Goal: Check status: Check status

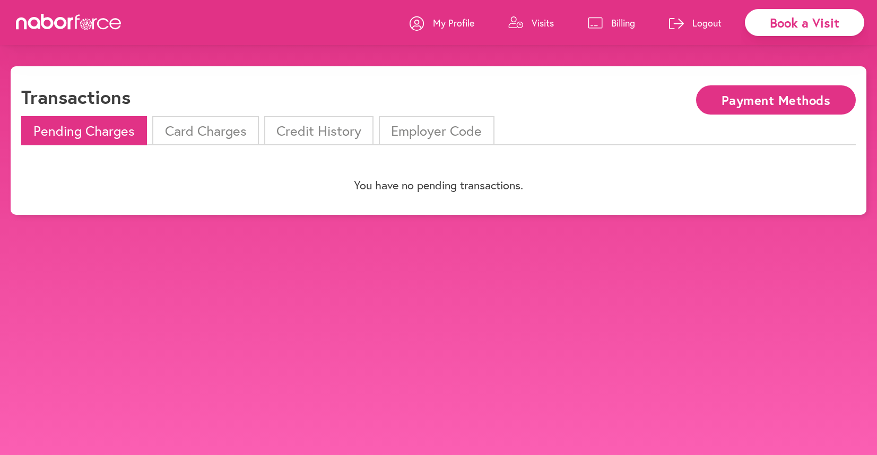
click at [204, 134] on li "Card Charges" at bounding box center [205, 130] width 106 height 29
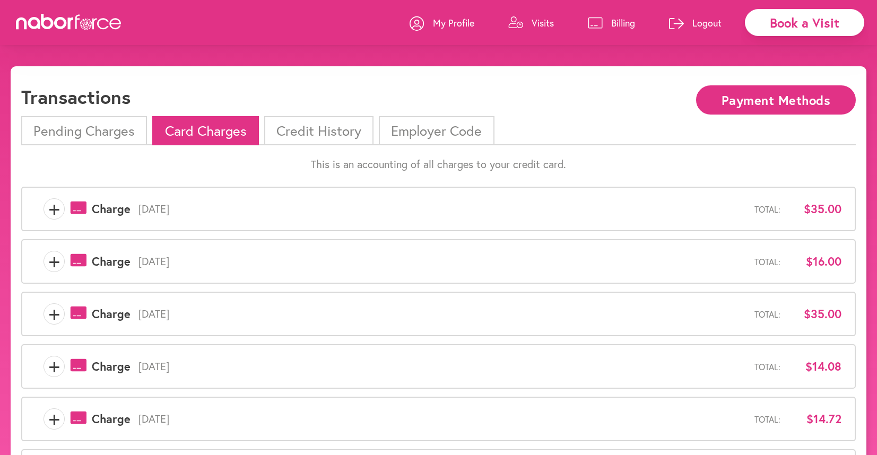
click at [55, 209] on span "+" at bounding box center [54, 208] width 20 height 21
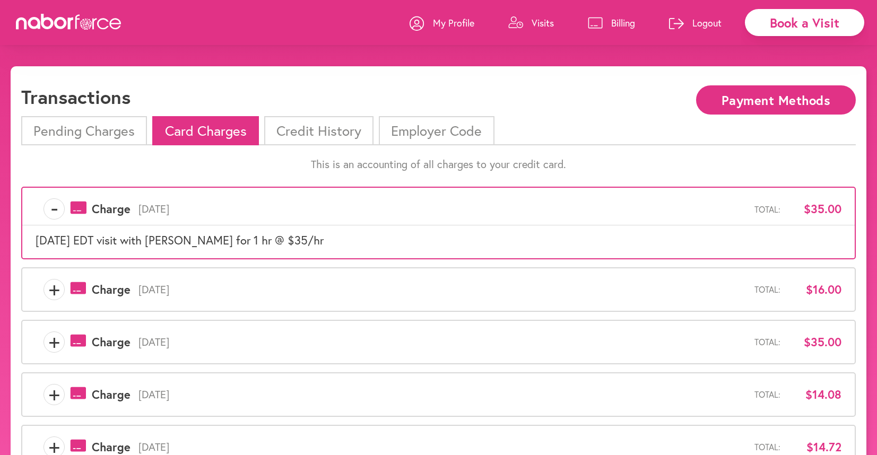
click at [51, 291] on span "+" at bounding box center [54, 289] width 20 height 21
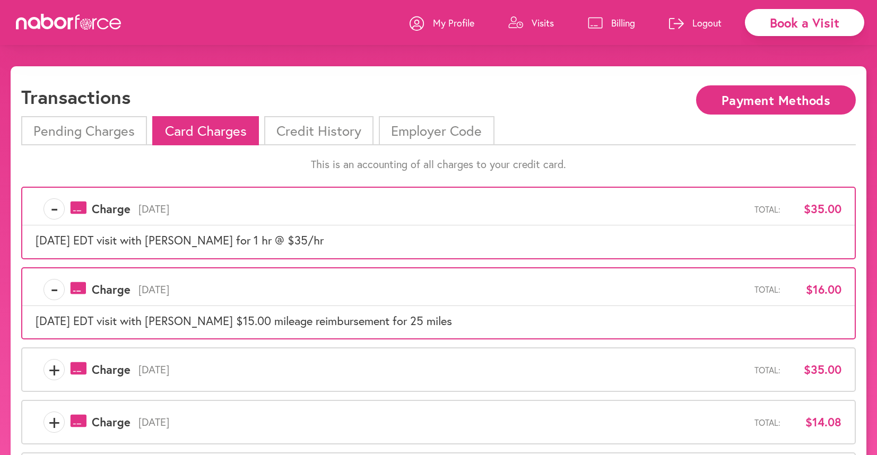
click at [53, 369] on span "+" at bounding box center [54, 369] width 20 height 21
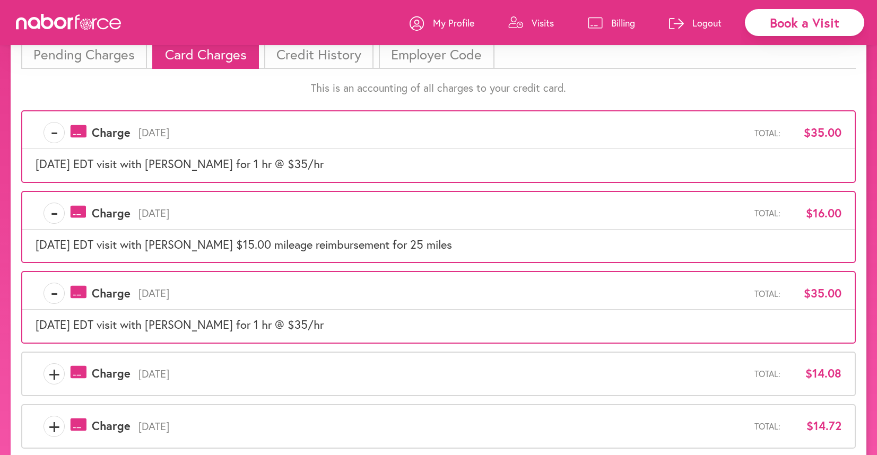
scroll to position [83, 0]
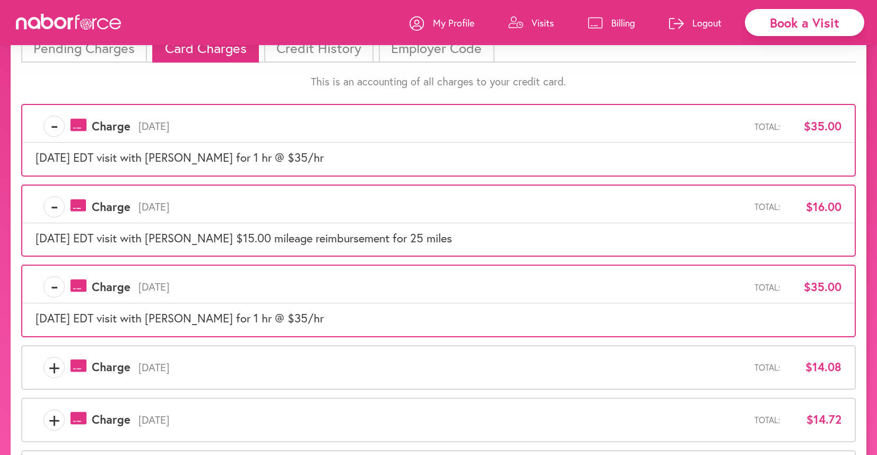
click at [54, 370] on span "+" at bounding box center [54, 367] width 20 height 21
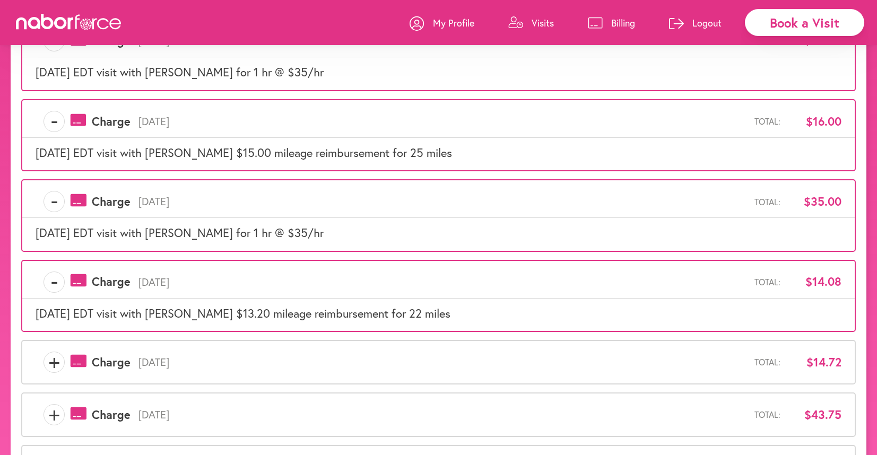
scroll to position [177, 0]
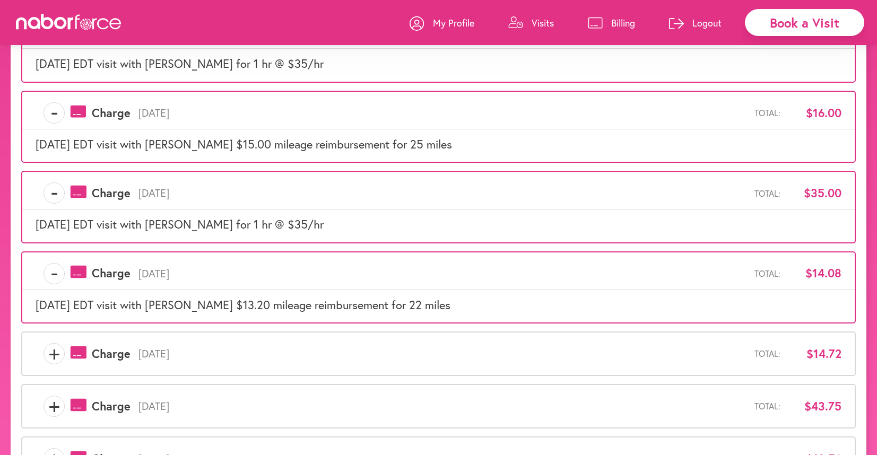
click at [53, 354] on span "+" at bounding box center [54, 353] width 20 height 21
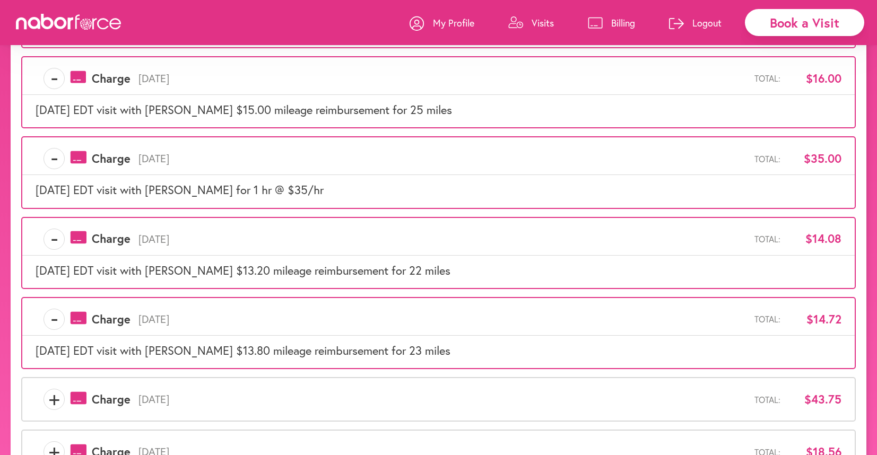
scroll to position [220, 0]
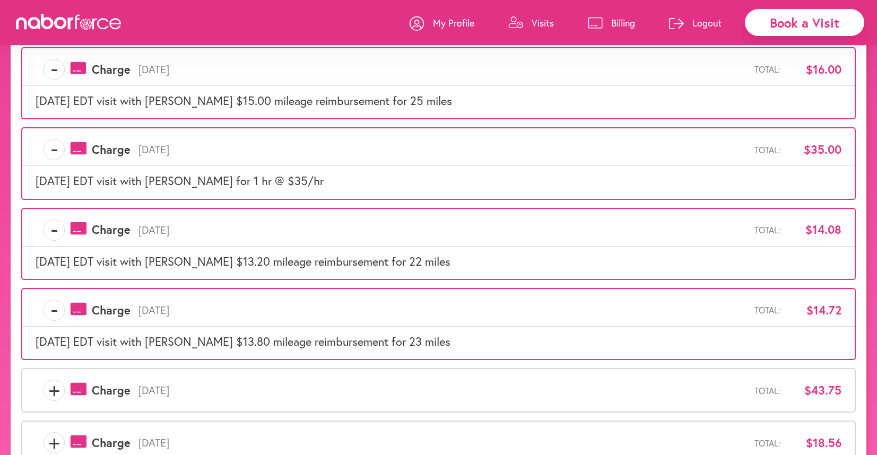
click at [53, 391] on span "+" at bounding box center [54, 390] width 20 height 21
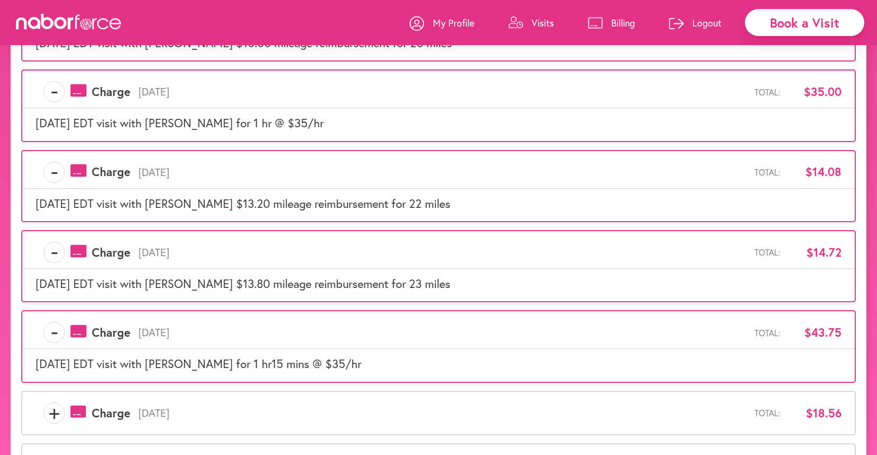
scroll to position [279, 0]
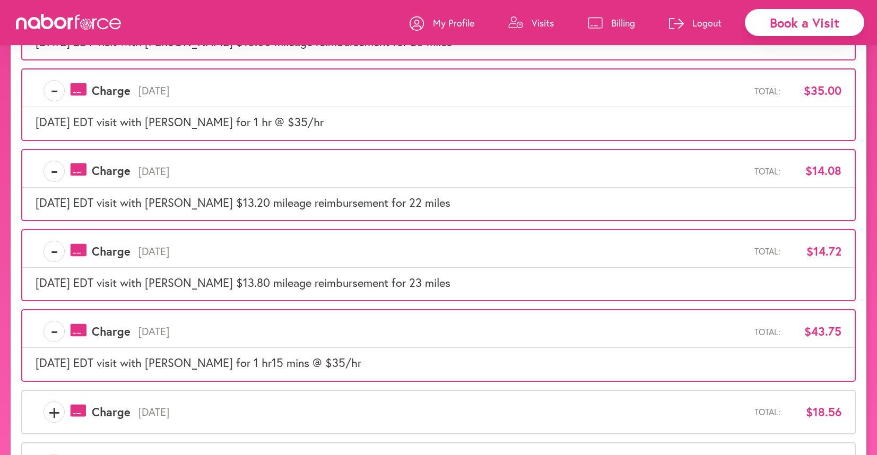
click at [56, 415] on span "+" at bounding box center [54, 411] width 20 height 21
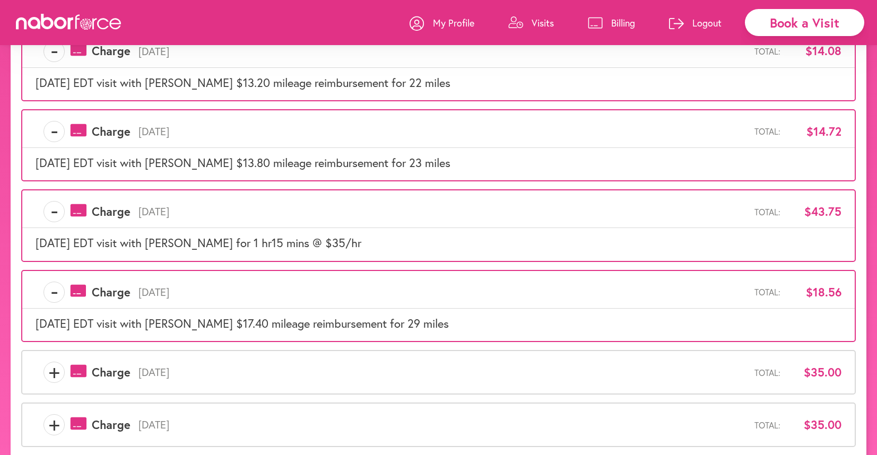
scroll to position [404, 0]
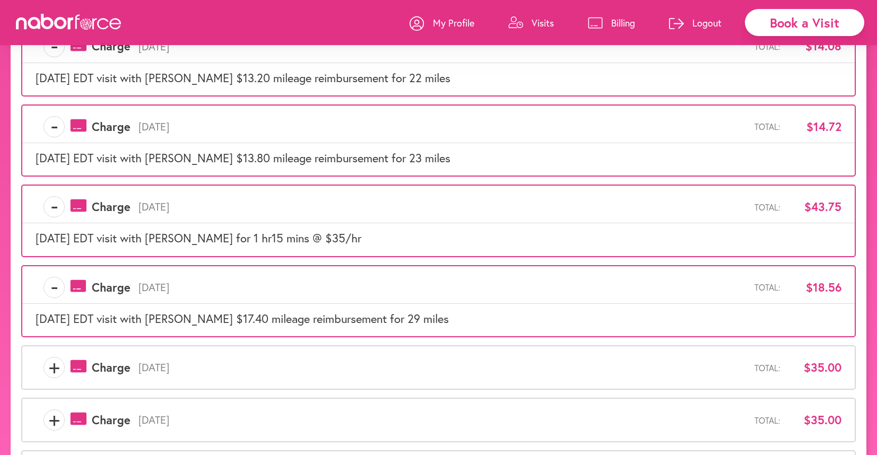
click at [53, 371] on span "+" at bounding box center [54, 367] width 20 height 21
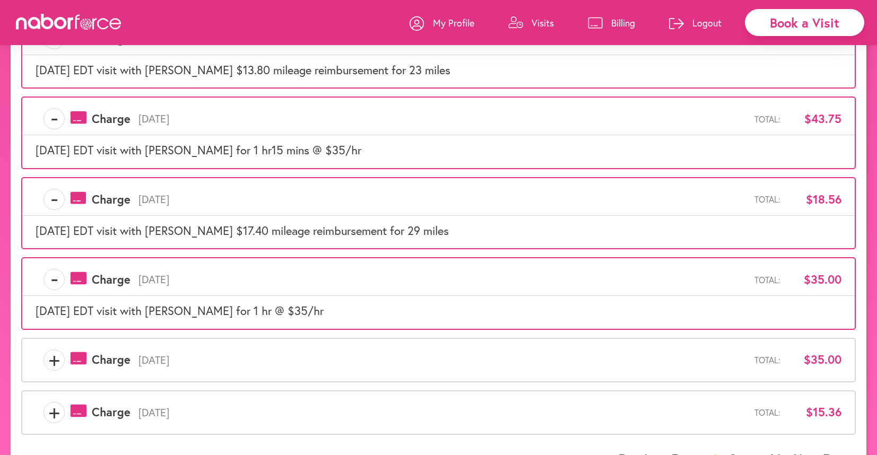
scroll to position [492, 0]
click at [54, 364] on span "+" at bounding box center [54, 359] width 20 height 21
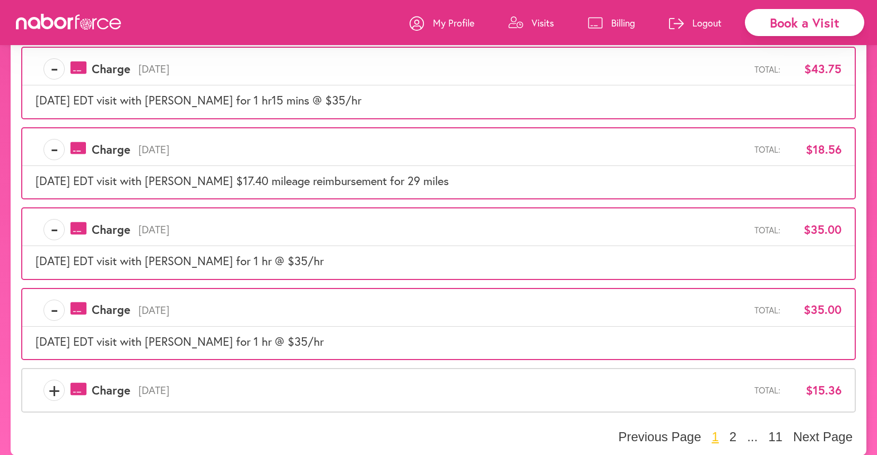
scroll to position [552, 0]
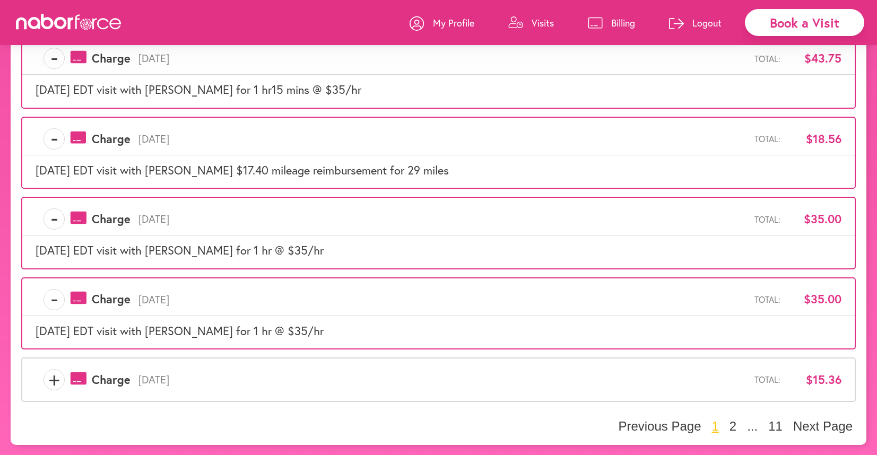
click at [55, 380] on span "+" at bounding box center [54, 379] width 20 height 21
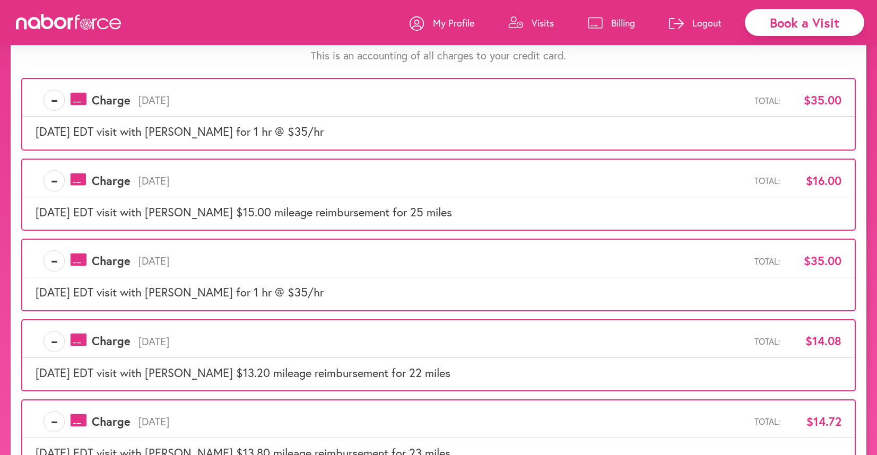
scroll to position [109, 0]
